Goal: Browse casually

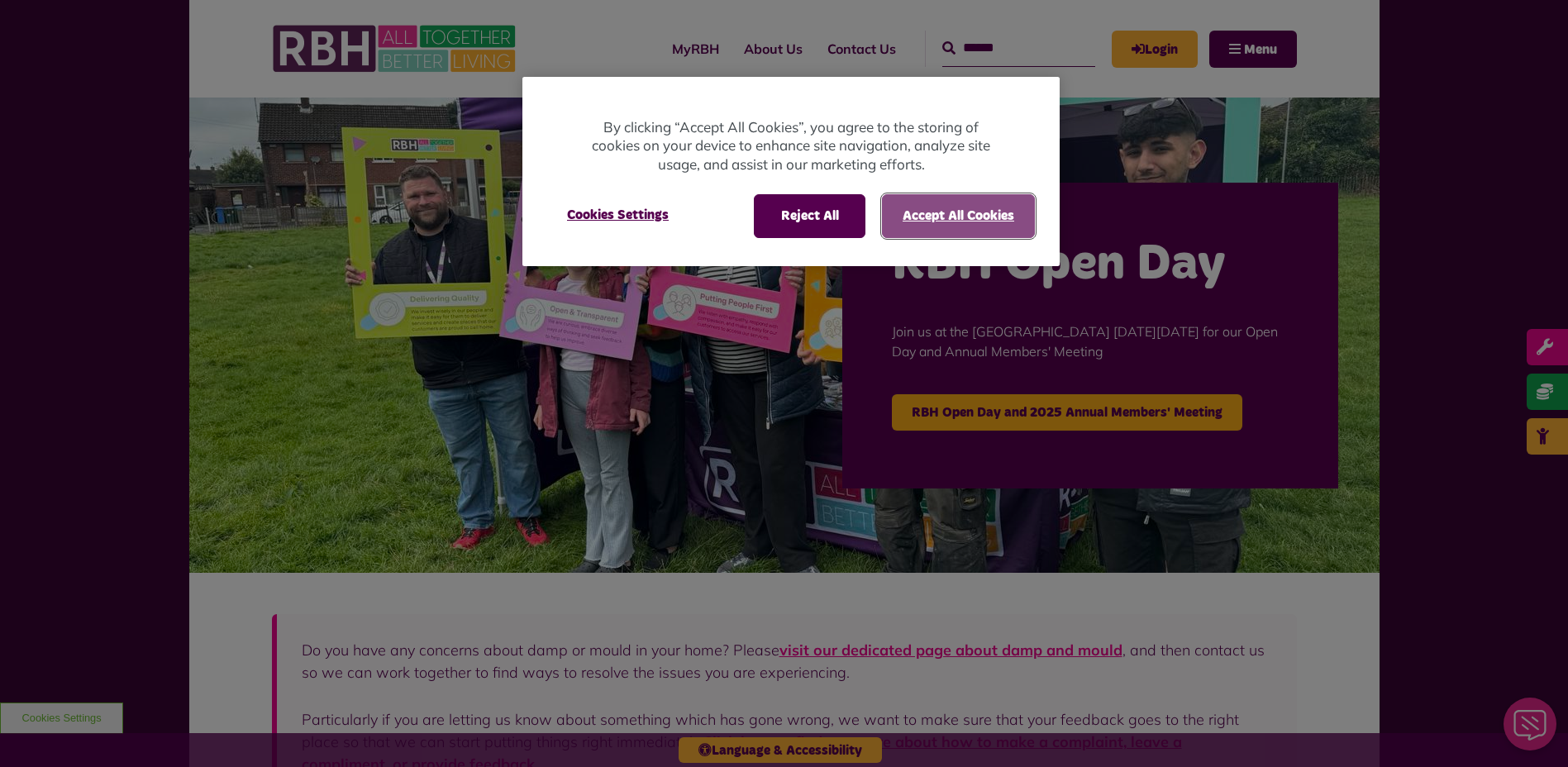
click at [975, 216] on button "Accept All Cookies" at bounding box center [958, 215] width 153 height 43
